Goal: Task Accomplishment & Management: Complete application form

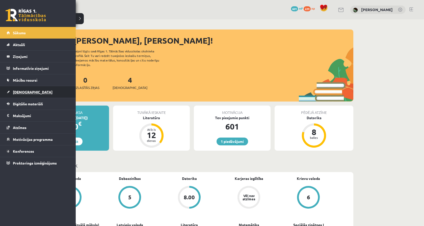
click at [17, 88] on link "[DEMOGRAPHIC_DATA]" at bounding box center [38, 92] width 63 height 12
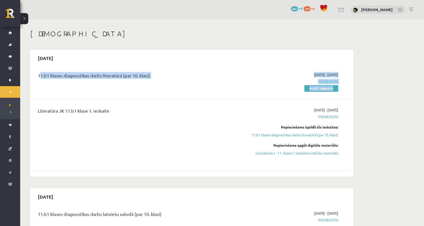
drag, startPoint x: 36, startPoint y: 76, endPoint x: 344, endPoint y: 94, distance: 308.5
click at [344, 94] on div "11.b1 klases diagnostikas darbs literatūrā (par 10. klasi) 2025-09-16 - 2025-09…" at bounding box center [192, 81] width 318 height 29
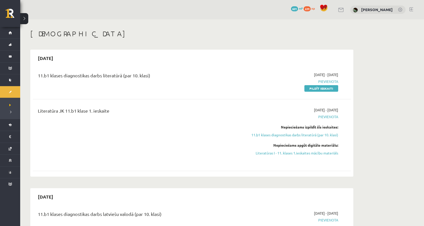
drag, startPoint x: 344, startPoint y: 81, endPoint x: 127, endPoint y: 61, distance: 217.5
click at [127, 61] on div "2025-09-30 11.b1 klases diagnostikas darbs literatūrā (par 10. klasi) 2025-09-1…" at bounding box center [191, 113] width 323 height 127
click at [127, 61] on div "[DATE]" at bounding box center [192, 58] width 318 height 12
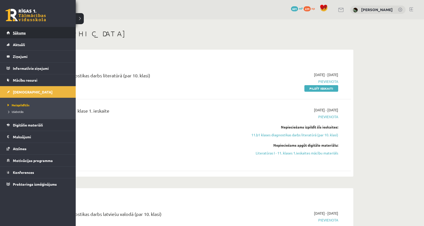
click at [7, 32] on link "Sākums" at bounding box center [38, 33] width 63 height 12
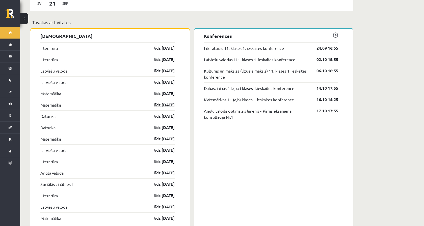
scroll to position [446, 0]
drag, startPoint x: 302, startPoint y: 84, endPoint x: 194, endPoint y: 83, distance: 108.3
click at [194, 83] on div "Konferences Literatūras 11. klases 1. ieskaites konference 24.09 16:55 Latviešu…" at bounding box center [274, 160] width 160 height 262
click at [264, 143] on div "Konferences Literatūras 11. klases 1. ieskaites konference 24.09 16:55 Latviešu…" at bounding box center [274, 160] width 160 height 262
drag, startPoint x: 258, startPoint y: 129, endPoint x: 195, endPoint y: 104, distance: 67.6
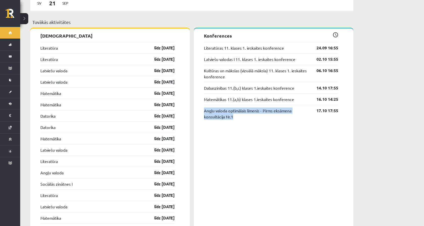
click at [195, 104] on div "Konferences Literatūras 11. klases 1. ieskaites konference 24.09 16:55 Latviešu…" at bounding box center [274, 160] width 160 height 262
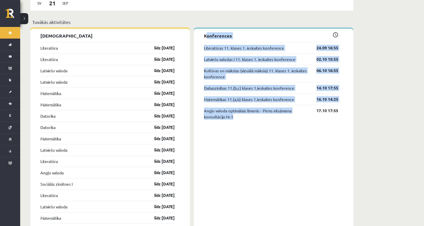
drag, startPoint x: 200, startPoint y: 32, endPoint x: 265, endPoint y: 146, distance: 131.4
click at [266, 146] on div "Konferences Literatūras 11. klases 1. ieskaites konference 24.09 16:55 Latviešu…" at bounding box center [274, 160] width 160 height 262
click at [265, 146] on div "Konferences Literatūras 11. klases 1. ieskaites konference 24.09 16:55 Latviešu…" at bounding box center [274, 160] width 160 height 262
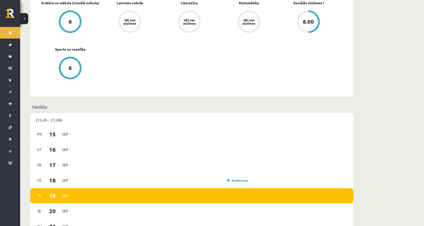
scroll to position [123, 0]
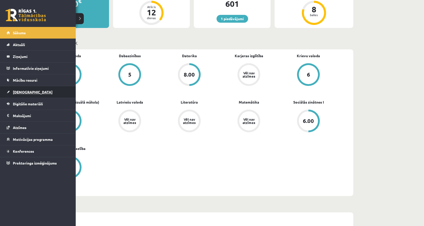
click at [12, 94] on link "[DEMOGRAPHIC_DATA]" at bounding box center [38, 92] width 63 height 12
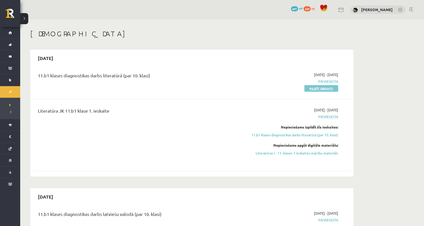
click at [313, 89] on link "Pildīt ieskaiti" at bounding box center [321, 88] width 34 height 7
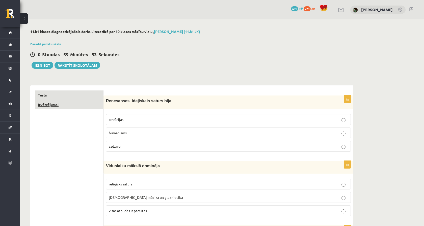
click at [91, 109] on link "Izvērtējums!" at bounding box center [69, 104] width 68 height 9
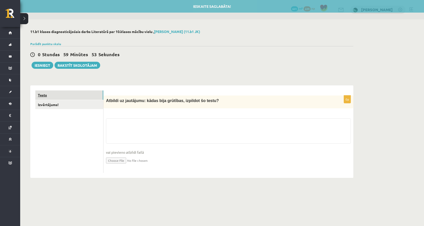
click at [91, 97] on link "Tests" at bounding box center [69, 95] width 68 height 9
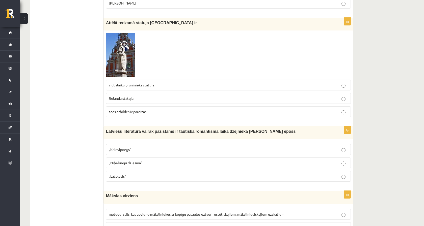
scroll to position [336, 0]
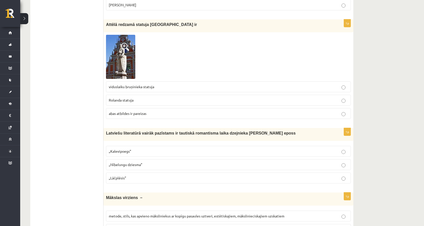
click at [125, 57] on img at bounding box center [120, 57] width 29 height 44
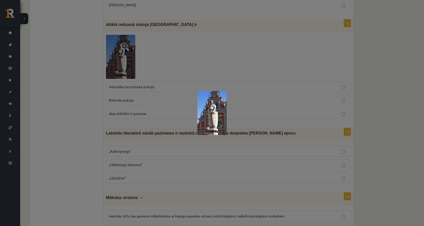
click at [264, 55] on div at bounding box center [212, 113] width 424 height 226
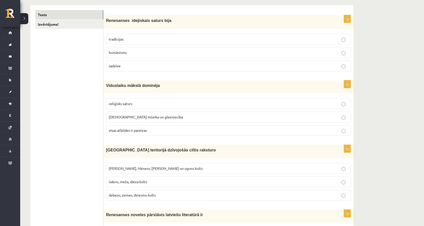
scroll to position [80, 0]
click at [218, 53] on p "humānisms" at bounding box center [228, 53] width 239 height 5
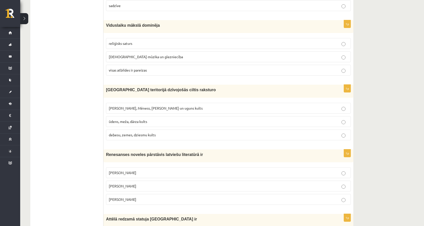
scroll to position [141, 0]
click at [175, 72] on p "visas atbildes ir pareizas" at bounding box center [228, 70] width 239 height 5
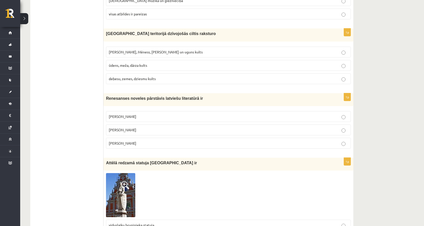
scroll to position [198, 0]
click at [179, 52] on p "Saules, Mēness, Pērkona un uguns kults" at bounding box center [228, 51] width 239 height 5
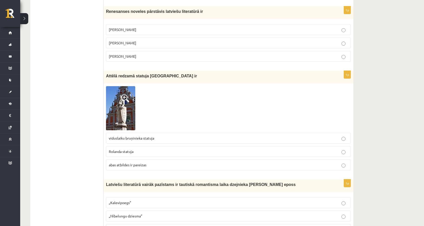
scroll to position [284, 0]
click at [296, 60] on label "Jānis Ezeriņš" at bounding box center [228, 56] width 245 height 11
click at [203, 153] on p "Rolanda statuja" at bounding box center [228, 151] width 239 height 5
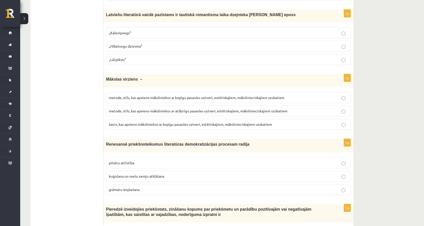
scroll to position [450, 0]
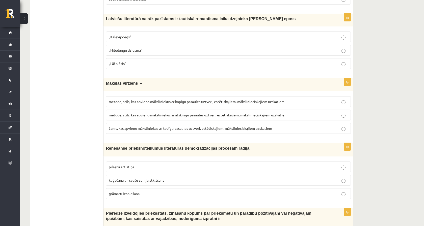
click at [138, 61] on p "„Lāčplēsis”" at bounding box center [228, 63] width 239 height 5
click at [169, 103] on p "metode, stils, kas apvieno māksliniekus ar kopīgu pasaules uztveri, estētiskaji…" at bounding box center [228, 101] width 239 height 5
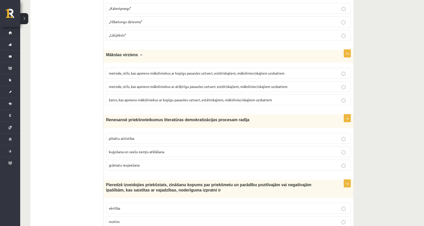
scroll to position [480, 0]
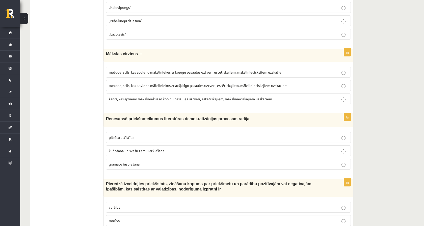
click at [178, 160] on label "grāmatu iespiešana" at bounding box center [228, 164] width 245 height 11
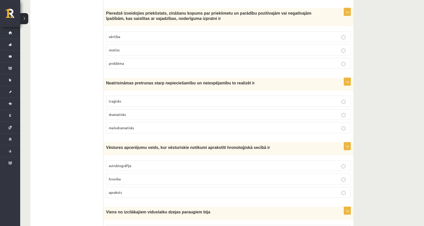
scroll to position [651, 0]
click at [133, 29] on fieldset "vērtība motīvs problēma" at bounding box center [228, 49] width 245 height 42
click at [133, 34] on p "vērtība" at bounding box center [228, 36] width 239 height 5
click at [139, 99] on p "traģisks" at bounding box center [228, 100] width 239 height 5
click at [142, 177] on p "hronika" at bounding box center [228, 178] width 239 height 5
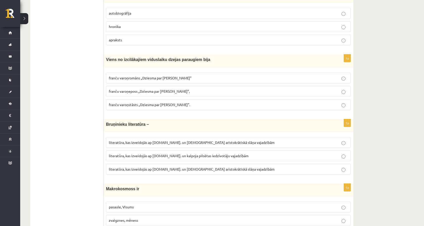
scroll to position [816, 0]
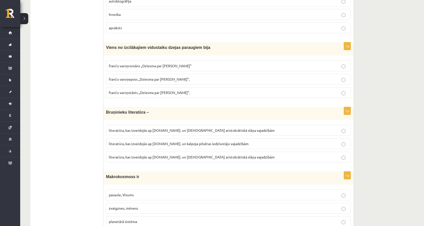
click at [175, 79] on span "franču varoņeposs „Dziesma par [PERSON_NAME]”," at bounding box center [149, 79] width 81 height 5
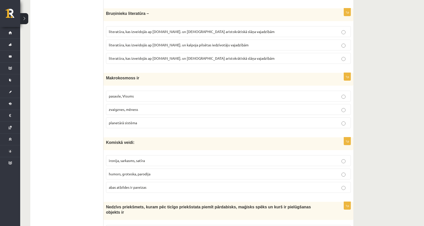
scroll to position [915, 0]
click at [164, 56] on p "literatūra, kas izveidojās ap [DOMAIN_NAME]. un [DEMOGRAPHIC_DATA] aristokrātis…" at bounding box center [228, 58] width 239 height 5
click at [172, 93] on p "pasaule, Visums" at bounding box center [228, 95] width 239 height 5
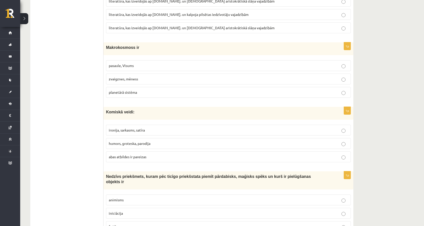
scroll to position [950, 0]
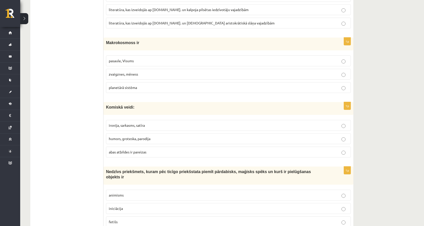
click at [160, 124] on p "ironija, sarkasms, satīra" at bounding box center [228, 125] width 239 height 5
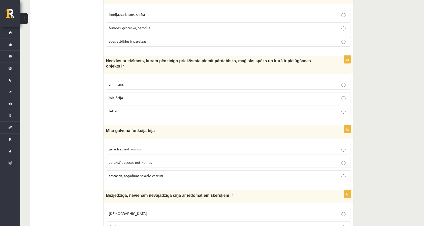
scroll to position [1068, 0]
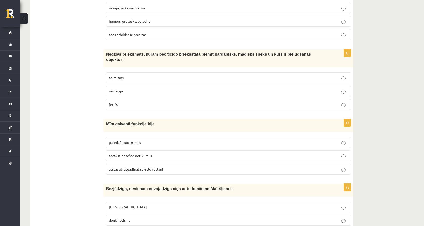
click at [128, 102] on p "fetišs" at bounding box center [228, 104] width 239 height 5
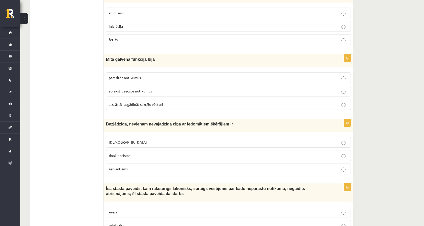
scroll to position [1146, 0]
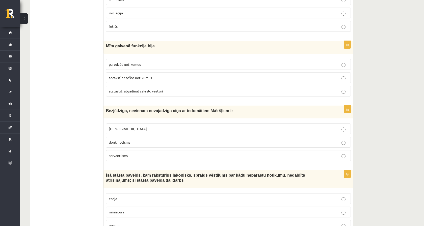
click at [129, 78] on label "aprakstīt esošos notikumus" at bounding box center [228, 77] width 245 height 11
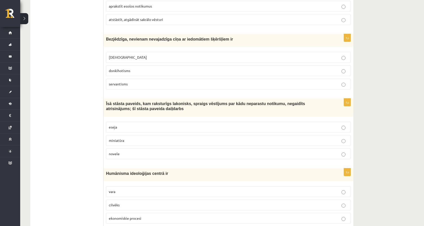
scroll to position [1202, 0]
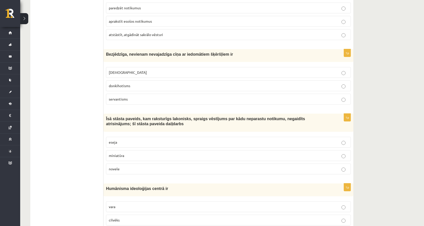
click at [150, 86] on p "donkihotisms" at bounding box center [228, 85] width 239 height 5
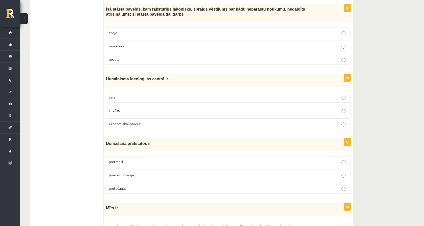
scroll to position [1308, 0]
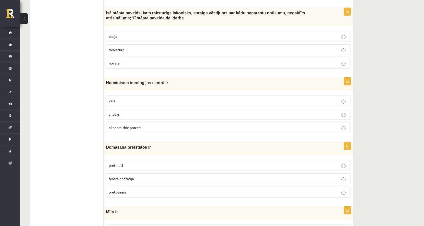
click at [148, 65] on label "novele" at bounding box center [228, 63] width 245 height 11
click at [142, 112] on p "cilvēks" at bounding box center [228, 114] width 239 height 5
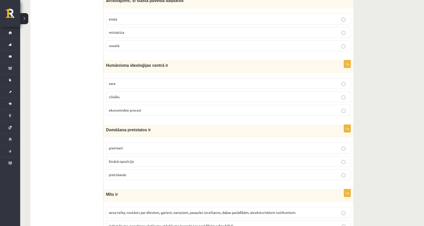
scroll to position [1352, 0]
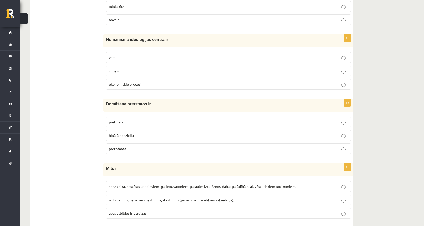
click at [138, 133] on p "binārā opozīcija" at bounding box center [228, 135] width 239 height 5
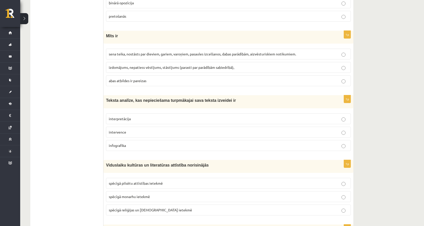
scroll to position [1489, 0]
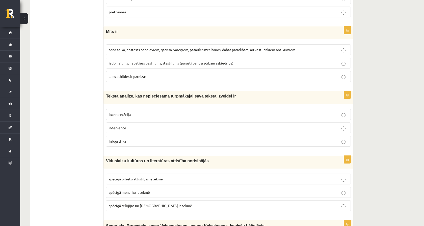
click at [133, 47] on span "sena teika, nostāsts par dieviem, gariem, varoņiem, pasaules izcelšanos, dabas …" at bounding box center [202, 49] width 187 height 5
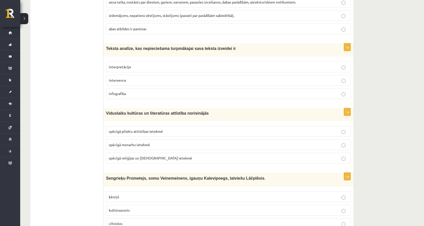
scroll to position [1535, 0]
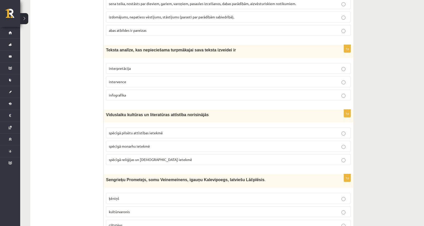
click at [230, 66] on p "interpretācija" at bounding box center [228, 68] width 239 height 5
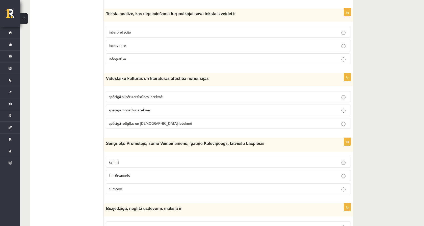
scroll to position [1574, 0]
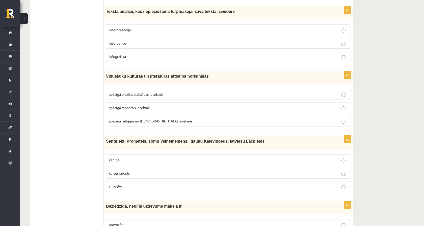
click at [189, 119] on p "spēcīgā reliģijas un baznīcas ietekmē" at bounding box center [228, 121] width 239 height 5
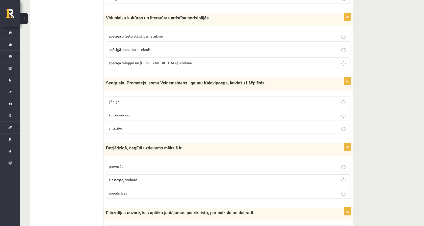
scroll to position [1633, 0]
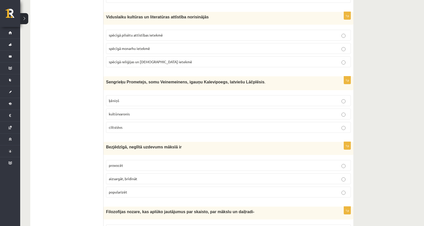
click at [174, 109] on label "kultūrvaronis" at bounding box center [228, 114] width 245 height 11
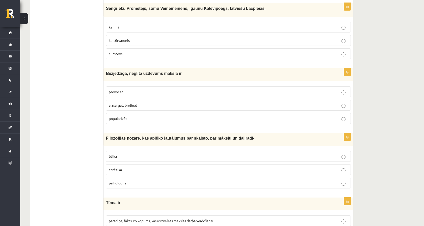
scroll to position [1708, 0]
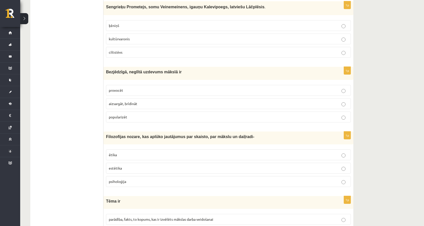
click at [157, 88] on p "provocēt" at bounding box center [228, 90] width 239 height 5
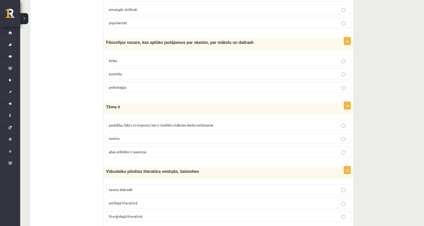
scroll to position [1802, 0]
click at [136, 72] on p "estētika" at bounding box center [228, 74] width 239 height 5
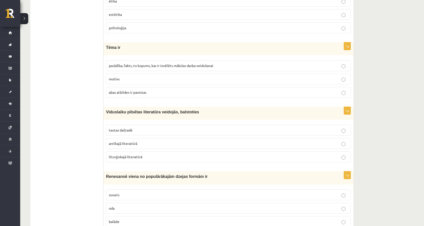
scroll to position [1863, 0]
click at [126, 60] on label "parādība, fakts, to kopums, kas ir izvēlēts mākslas darba veidošanai" at bounding box center [228, 65] width 245 height 11
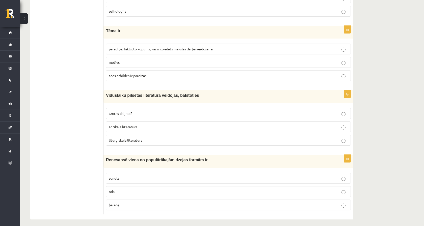
scroll to position [1877, 0]
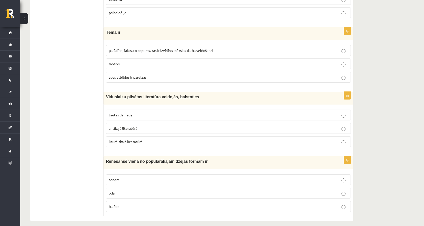
click at [149, 113] on p "tautas daiļradē" at bounding box center [228, 115] width 239 height 5
click at [143, 177] on p "sonets" at bounding box center [228, 179] width 239 height 5
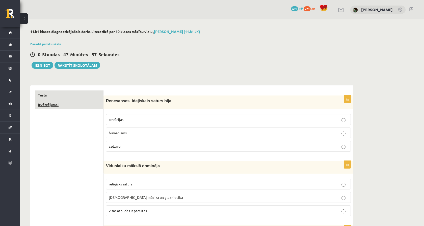
scroll to position [0, 0]
click at [68, 105] on link "Izvērtējums!" at bounding box center [69, 104] width 68 height 9
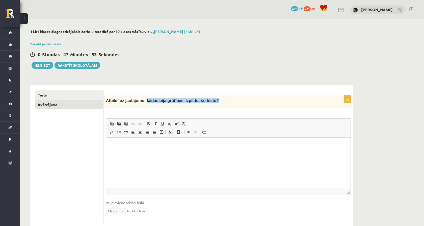
drag, startPoint x: 190, startPoint y: 100, endPoint x: 147, endPoint y: 102, distance: 42.9
click at [147, 102] on p "Atbildi uz jautājumu: kādas bija grūtības, izpildot šo testu?" at bounding box center [216, 100] width 220 height 5
click at [158, 151] on html at bounding box center [228, 145] width 244 height 15
click at [79, 97] on link "Tests" at bounding box center [69, 95] width 68 height 9
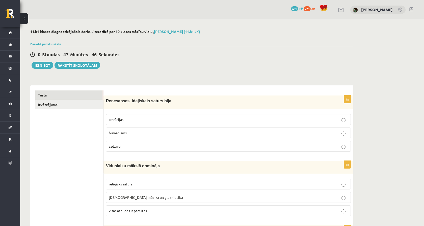
click at [94, 107] on link "Izvērtējums!" at bounding box center [69, 104] width 68 height 9
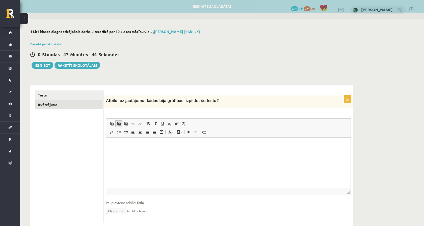
click at [118, 124] on span at bounding box center [119, 124] width 4 height 4
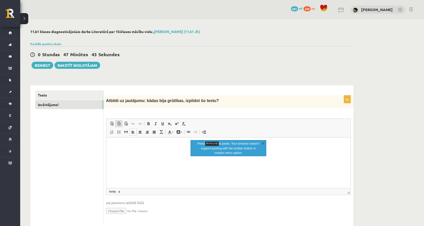
click at [118, 124] on span at bounding box center [119, 124] width 4 height 4
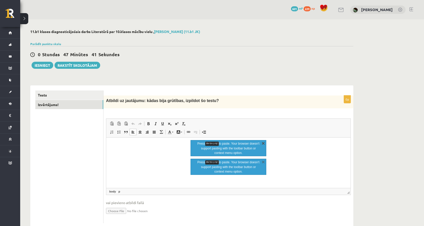
click at [264, 143] on link "X" at bounding box center [263, 143] width 5 height 5
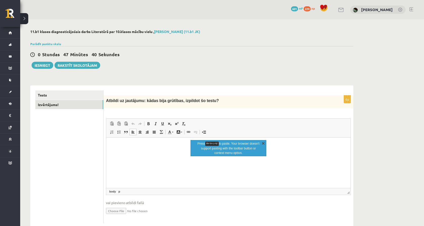
click at [264, 144] on link "X" at bounding box center [263, 143] width 5 height 5
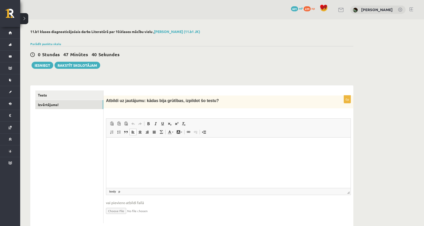
click at [264, 144] on p "Rich Text Editor, wiswyg-editor-user-answer-47433884227460" at bounding box center [228, 145] width 234 height 5
click at [44, 63] on button "Iesniegt" at bounding box center [43, 65] width 22 height 7
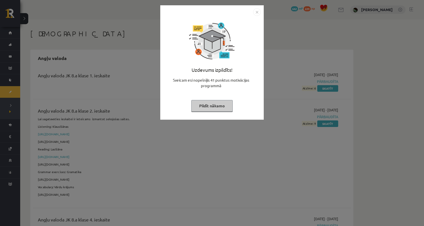
click at [228, 102] on button "Pildīt nākamo" at bounding box center [211, 106] width 41 height 12
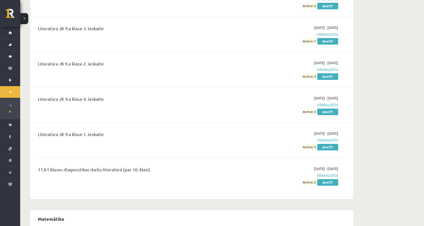
scroll to position [2190, 0]
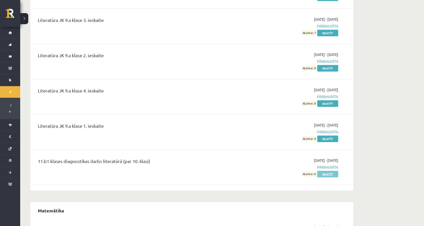
click at [325, 171] on link "Skatīt" at bounding box center [327, 174] width 21 height 7
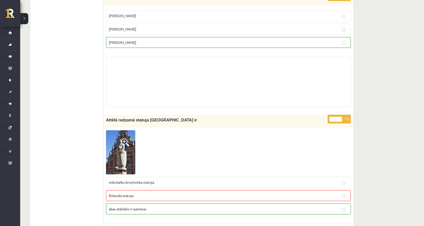
scroll to position [464, 0]
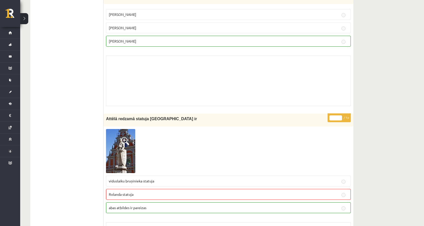
click at [124, 158] on img at bounding box center [120, 151] width 29 height 44
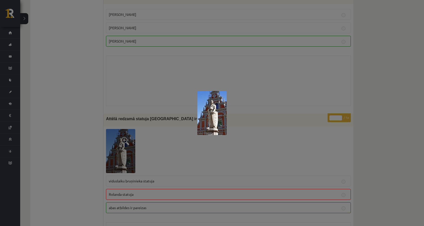
click at [249, 141] on div at bounding box center [212, 113] width 424 height 226
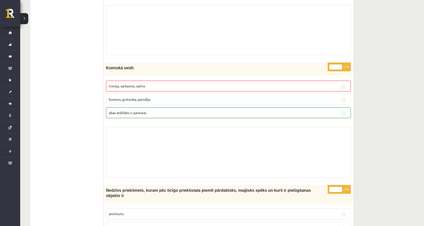
scroll to position [1792, 0]
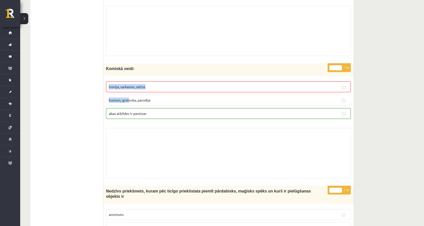
drag, startPoint x: 200, startPoint y: 80, endPoint x: 133, endPoint y: 101, distance: 70.2
click at [133, 101] on fieldset "ironija, sarkasms, satīra humors, groteska, parodija abas atbildes ir pareizas" at bounding box center [228, 100] width 245 height 42
click at [136, 103] on label "humors, groteska, parodija" at bounding box center [228, 100] width 245 height 11
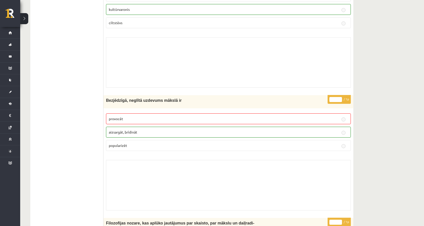
scroll to position [2636, 0]
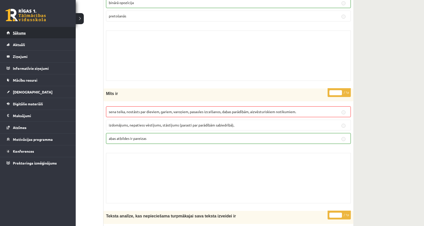
click at [10, 33] on link "Sākums" at bounding box center [38, 33] width 63 height 12
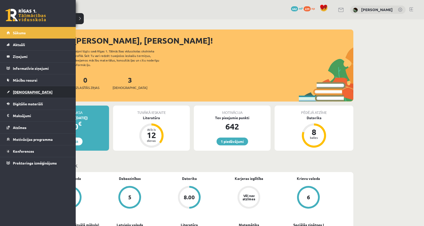
click at [16, 91] on span "[DEMOGRAPHIC_DATA]" at bounding box center [33, 92] width 40 height 5
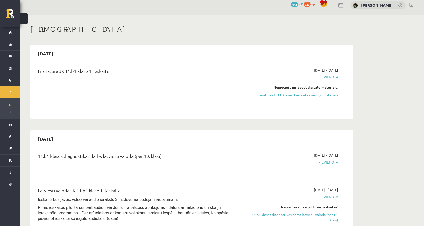
scroll to position [6, 0]
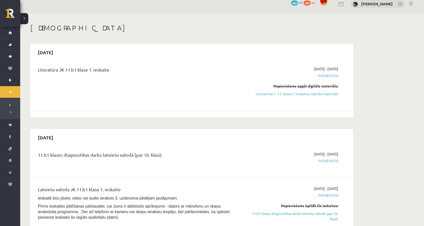
drag, startPoint x: 302, startPoint y: 105, endPoint x: 142, endPoint y: 50, distance: 169.0
click at [142, 50] on div "[DATE] Literatūra JK 11.b1 klase 1. ieskaite [DATE] - [DATE] [GEOGRAPHIC_DATA] …" at bounding box center [191, 81] width 323 height 74
click at [142, 50] on div "[DATE]" at bounding box center [192, 52] width 318 height 12
drag, startPoint x: 132, startPoint y: 51, endPoint x: 285, endPoint y: 133, distance: 173.5
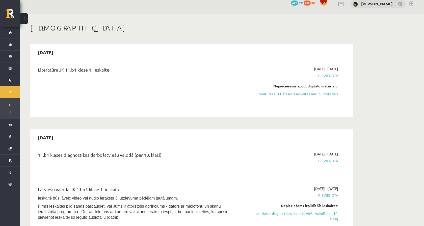
click at [281, 117] on div "2025-09-30 Literatūra JK 11.b1 klase 1. ieskaite 2025-09-16 - 2025-09-30 Pievie…" at bounding box center [191, 81] width 323 height 74
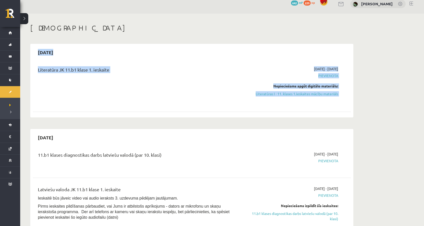
drag, startPoint x: 281, startPoint y: 115, endPoint x: 191, endPoint y: 43, distance: 115.0
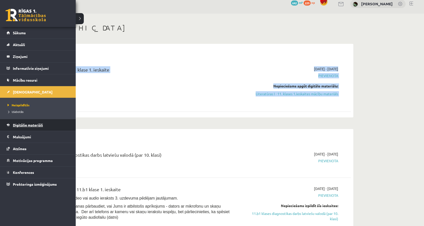
click at [22, 127] on link "Digitālie materiāli" at bounding box center [38, 125] width 63 height 12
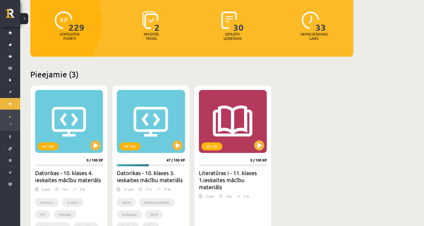
scroll to position [59, 0]
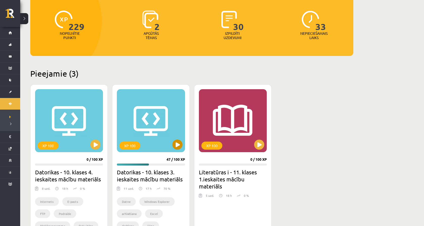
click at [174, 140] on div "XP 100" at bounding box center [151, 120] width 68 height 63
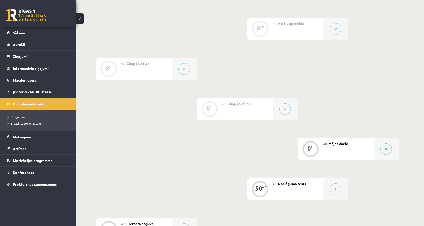
scroll to position [312, 0]
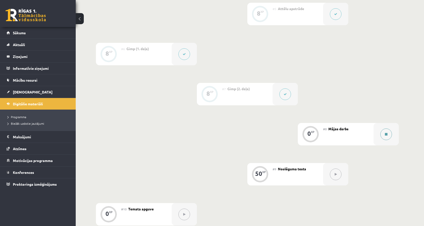
click at [383, 143] on div at bounding box center [386, 134] width 25 height 22
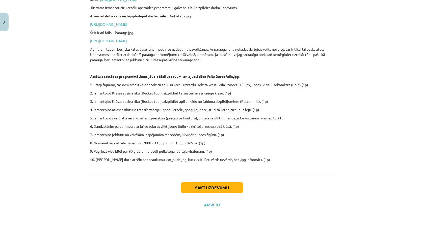
scroll to position [120, 0]
click at [216, 187] on button "Sākt uzdevumu" at bounding box center [212, 188] width 63 height 11
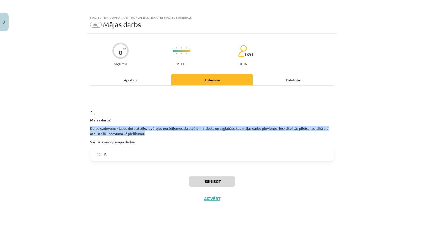
drag, startPoint x: 91, startPoint y: 6, endPoint x: 158, endPoint y: 14, distance: 67.9
click at [158, 118] on div "Mājas darbs: Darba uzdevums - labot doto attēlu, ievērojot norādījumus. Ja attē…" at bounding box center [212, 131] width 244 height 27
click at [158, 126] on p "Darba uzdevums - labot doto attēlu, ievērojot norādījumus. Ja attēls ir izlabot…" at bounding box center [212, 131] width 244 height 11
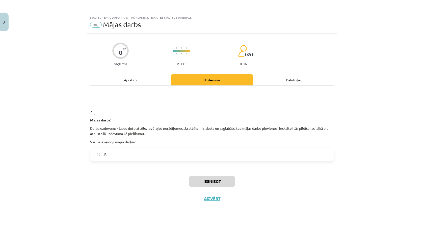
click at [8, 24] on button "Close" at bounding box center [4, 22] width 9 height 19
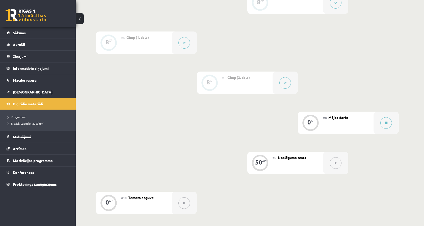
scroll to position [328, 0]
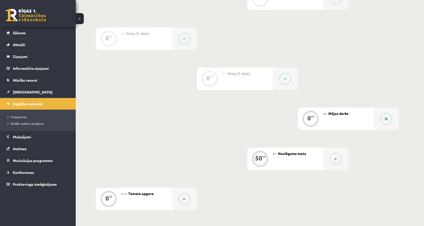
click at [356, 121] on div "#8 Mājas darbs" at bounding box center [348, 119] width 50 height 22
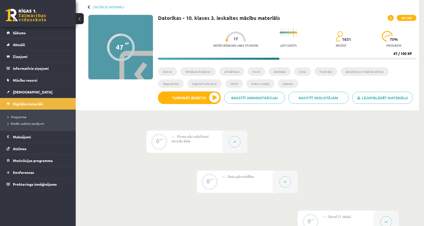
scroll to position [24, 0]
click at [382, 102] on link "Lejupielādēt materiālu" at bounding box center [382, 98] width 60 height 12
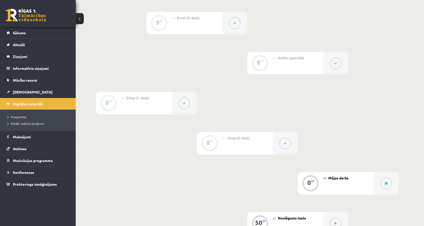
scroll to position [227, 0]
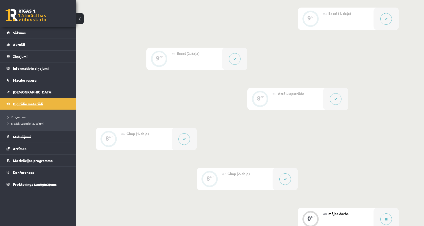
click at [27, 102] on span "Digitālie materiāli" at bounding box center [28, 104] width 30 height 5
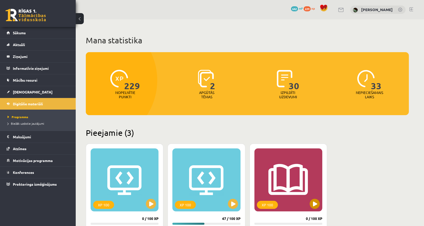
click at [312, 202] on button at bounding box center [315, 204] width 10 height 10
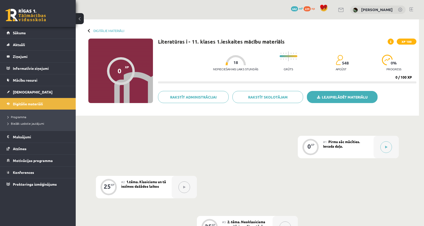
click at [361, 95] on link "Lejupielādēt materiālu" at bounding box center [342, 97] width 71 height 12
click at [37, 109] on link "Digitālie materiāli" at bounding box center [38, 104] width 63 height 12
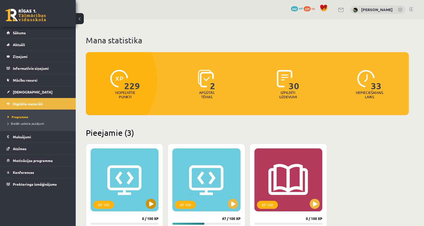
click at [117, 174] on div "XP 100" at bounding box center [125, 180] width 68 height 63
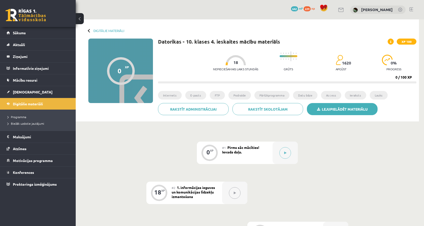
click at [341, 113] on link "Lejupielādēt materiālu" at bounding box center [342, 109] width 71 height 12
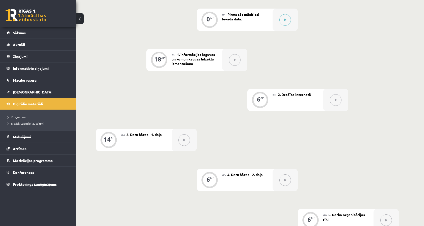
scroll to position [110, 0]
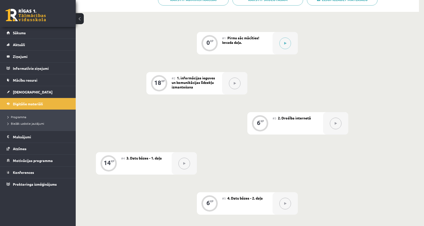
click at [44, 24] on div "0 Dāvanas 642 mP 229 xp" at bounding box center [38, 13] width 76 height 27
click at [44, 30] on link "Sākums" at bounding box center [38, 33] width 63 height 12
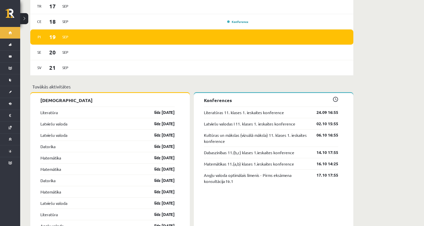
scroll to position [382, 0]
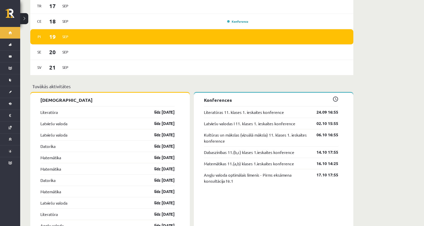
click at [171, 83] on p "Tuvākās aktivitātes" at bounding box center [191, 86] width 319 height 7
click at [171, 55] on div "[DATE]" at bounding box center [191, 52] width 323 height 15
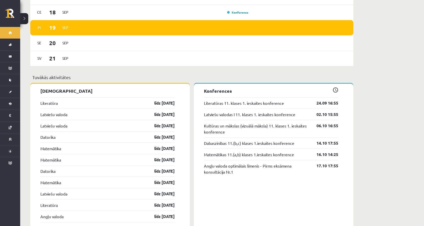
scroll to position [398, 0]
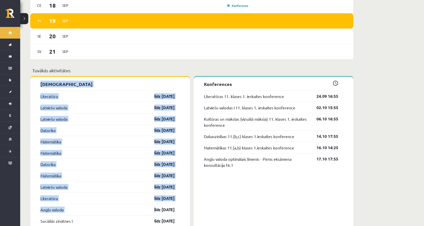
drag, startPoint x: 100, startPoint y: 66, endPoint x: 106, endPoint y: 204, distance: 137.7
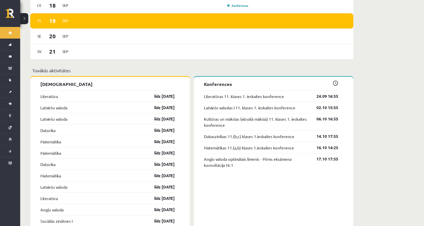
click at [196, 179] on div "Konferences Literatūras 11. klases 1. ieskaites konference 24.09 16:55 Latviešu…" at bounding box center [274, 202] width 160 height 251
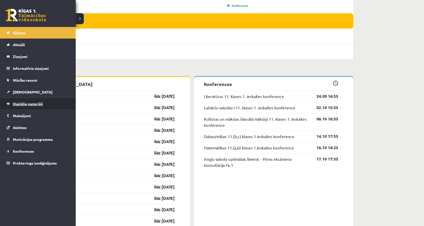
click at [19, 101] on link "Digitālie materiāli" at bounding box center [38, 104] width 63 height 12
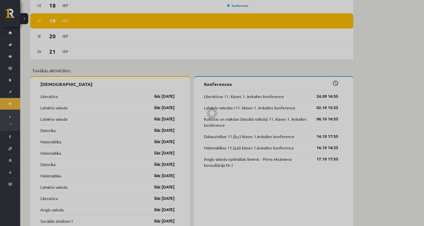
scroll to position [268, 0]
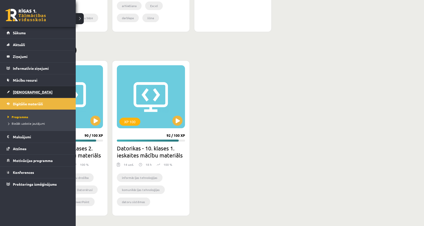
click at [14, 90] on link "[DEMOGRAPHIC_DATA]" at bounding box center [38, 92] width 63 height 12
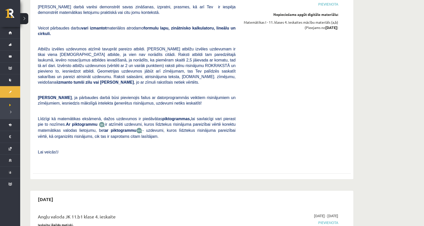
scroll to position [1820, 0]
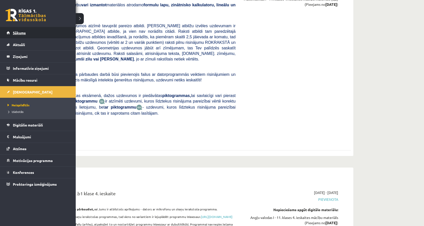
click at [12, 34] on link "Sākums" at bounding box center [38, 33] width 63 height 12
